Goal: Information Seeking & Learning: Learn about a topic

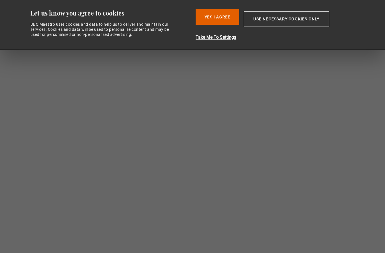
click at [221, 21] on button "Yes I Agree" at bounding box center [218, 17] width 44 height 16
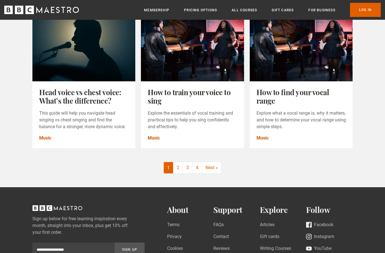
scroll to position [662, 0]
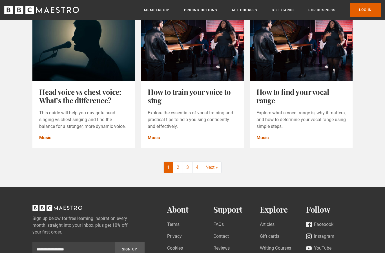
click at [182, 173] on link "2" at bounding box center [178, 167] width 10 height 11
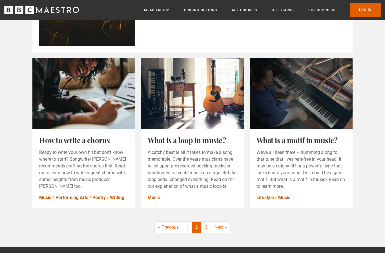
scroll to position [626, 0]
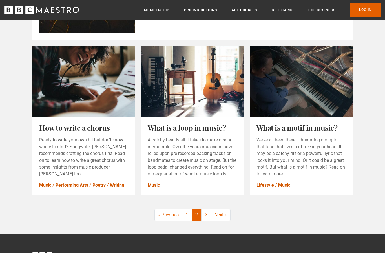
click at [208, 216] on link "3" at bounding box center [207, 214] width 10 height 11
